Goal: Find specific page/section: Find specific page/section

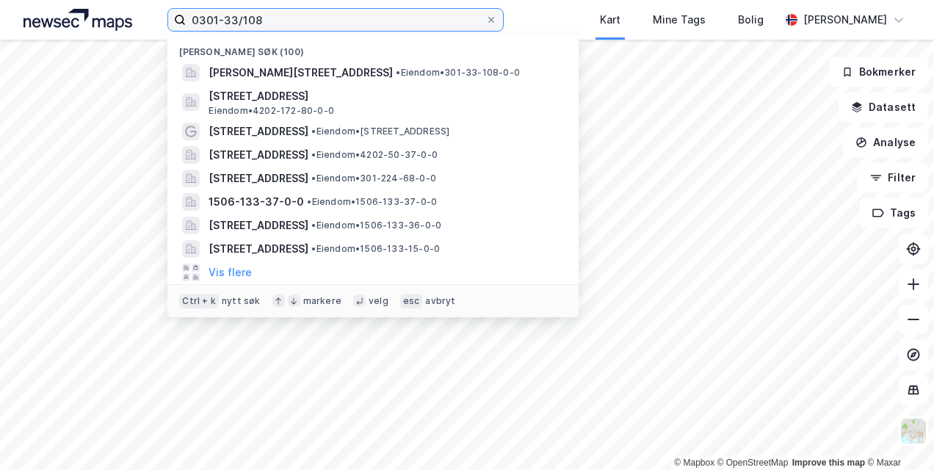
drag, startPoint x: 263, startPoint y: 22, endPoint x: 189, endPoint y: 23, distance: 73.4
click at [189, 23] on input "0301-33/108" at bounding box center [335, 20] width 299 height 22
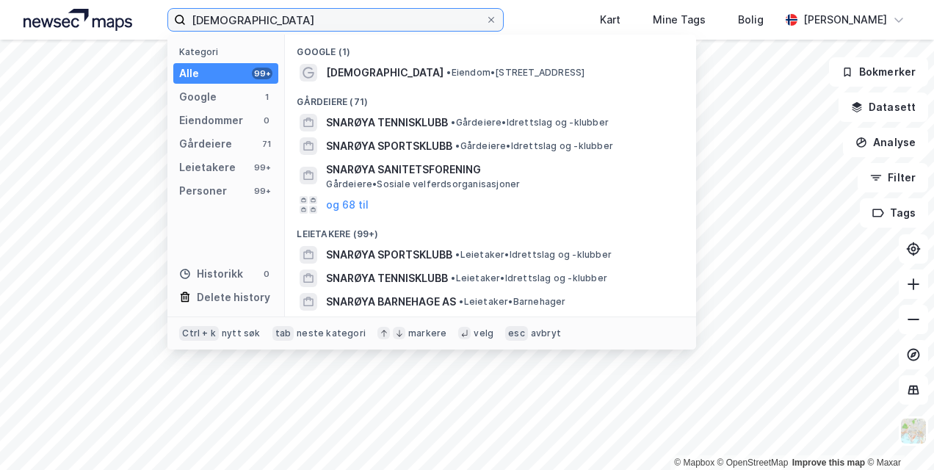
type input "[DEMOGRAPHIC_DATA]"
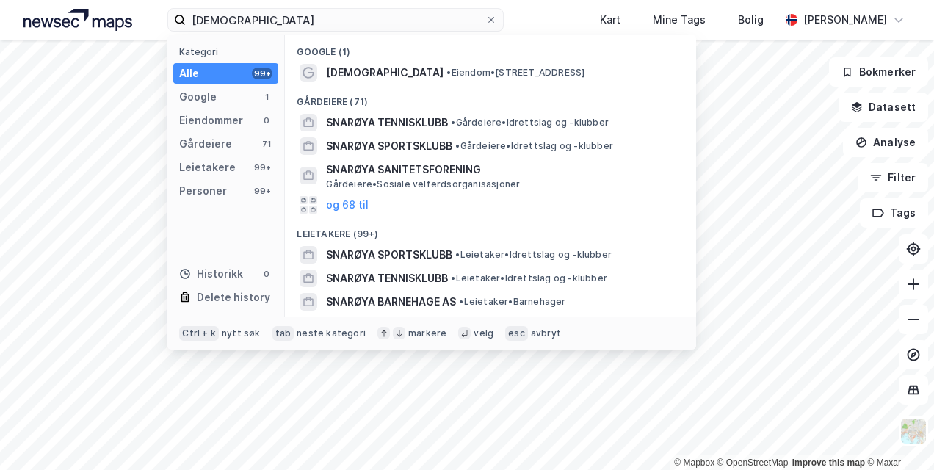
click at [361, 86] on div "Gårdeiere (71)" at bounding box center [490, 97] width 411 height 26
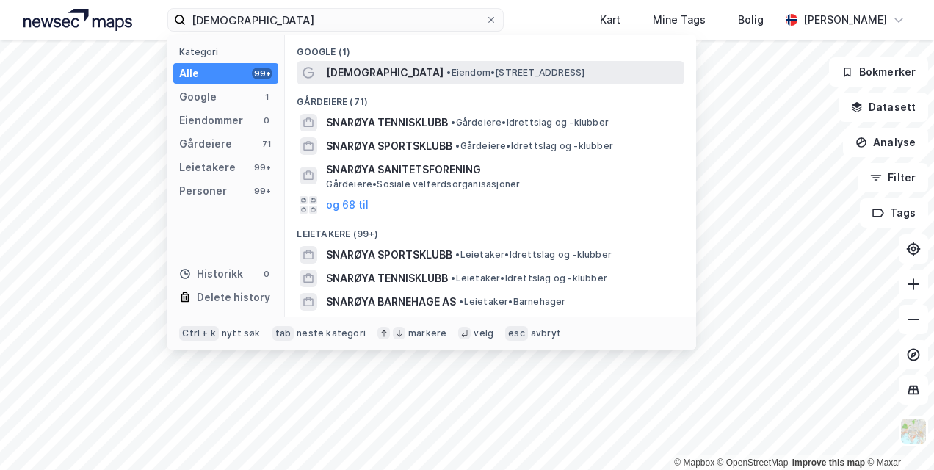
click at [362, 73] on span "[DEMOGRAPHIC_DATA]" at bounding box center [384, 73] width 117 height 18
